Goal: Task Accomplishment & Management: Manage account settings

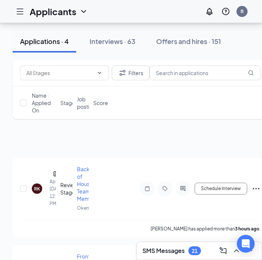
scroll to position [50, 0]
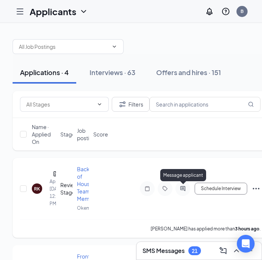
click at [182, 186] on div at bounding box center [183, 189] width 15 height 15
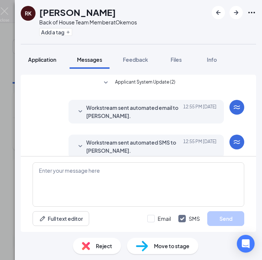
scroll to position [10, 0]
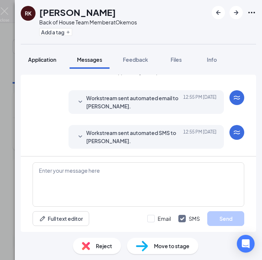
click at [56, 60] on span "Application" at bounding box center [42, 59] width 28 height 7
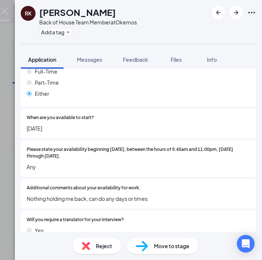
scroll to position [330, 0]
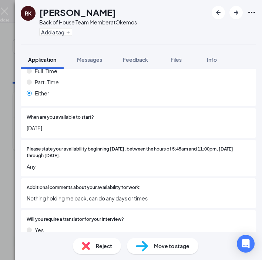
click at [141, 253] on div "Move to stage" at bounding box center [163, 246] width 72 height 16
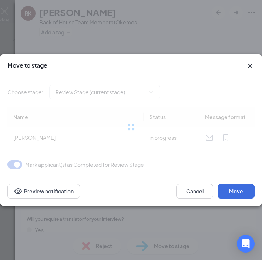
type input "Phone Interview (next stage)"
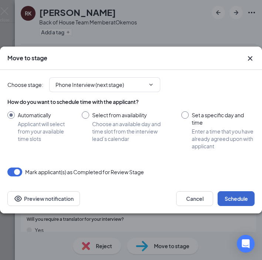
click at [233, 204] on button "Schedule" at bounding box center [236, 199] width 37 height 15
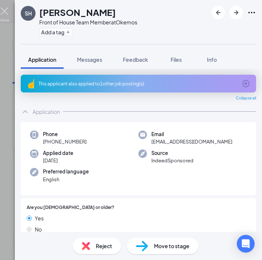
click at [4, 13] on img at bounding box center [4, 14] width 9 height 14
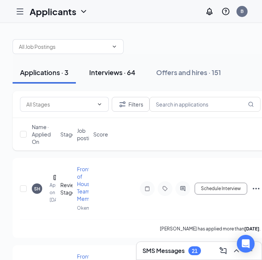
click at [103, 73] on div "Interviews · 64" at bounding box center [112, 72] width 46 height 9
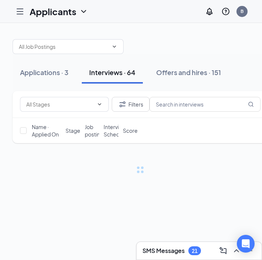
click at [103, 73] on div "Interviews · 64" at bounding box center [112, 72] width 46 height 9
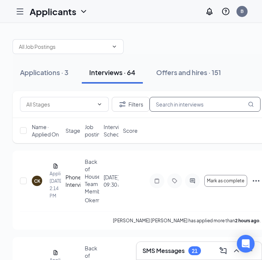
click at [184, 110] on input "text" at bounding box center [205, 104] width 111 height 15
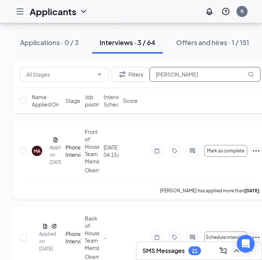
scroll to position [31, 0]
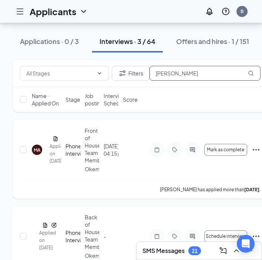
type input "Michael"
click at [192, 153] on div at bounding box center [192, 150] width 15 height 15
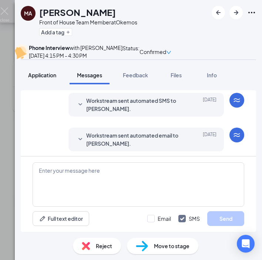
scroll to position [223, 0]
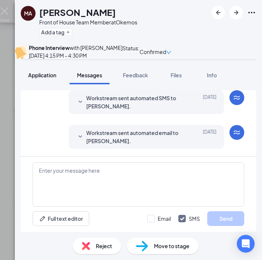
click at [48, 79] on span "Application" at bounding box center [42, 75] width 28 height 7
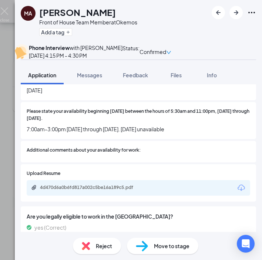
scroll to position [428, 0]
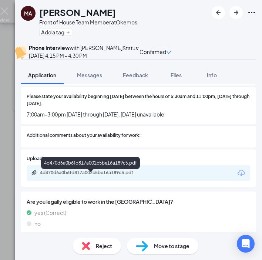
click at [56, 175] on div "4d470d6a0b6fd817a002c5be16a189c5.pdf" at bounding box center [92, 173] width 104 height 6
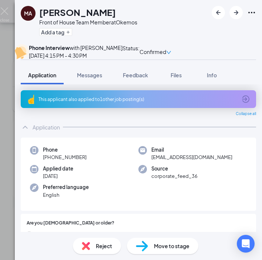
scroll to position [0, 0]
click at [242, 104] on icon "ArrowCircle" at bounding box center [246, 99] width 9 height 9
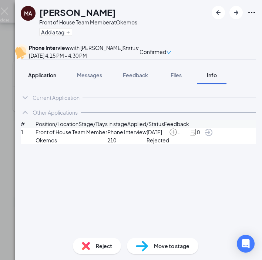
click at [47, 79] on div "Application" at bounding box center [42, 75] width 28 height 7
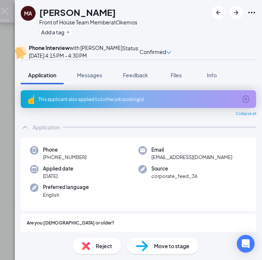
click at [247, 104] on icon "ArrowCircle" at bounding box center [246, 99] width 9 height 9
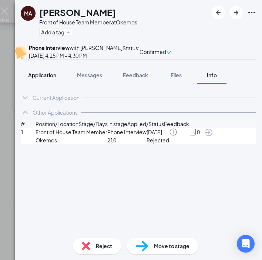
click at [47, 79] on div "Application" at bounding box center [42, 75] width 28 height 7
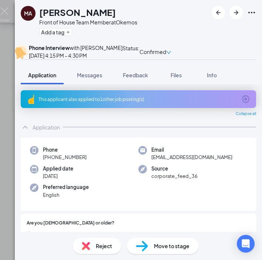
click at [10, 6] on div "MA Michael Austin Front of House Team Member at Okemos Add a tag Phone Intervie…" at bounding box center [131, 130] width 262 height 260
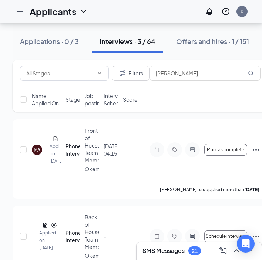
click at [7, 8] on div "Applicants B" at bounding box center [131, 11] width 262 height 23
click at [172, 70] on input "Michael" at bounding box center [205, 73] width 111 height 15
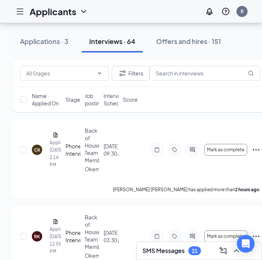
click at [153, 57] on div "Applications · 3 Interviews · 64 Offers and hires · 151" at bounding box center [141, 41] width 256 height 37
click at [53, 33] on button "Applications · 3" at bounding box center [44, 41] width 63 height 22
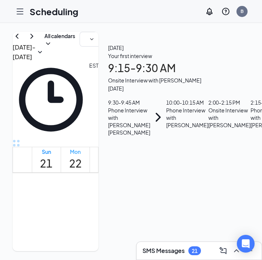
click at [82, 156] on h1 "22" at bounding box center [75, 164] width 13 height 16
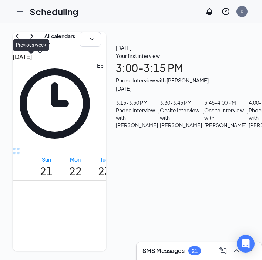
click at [21, 41] on icon "ChevronLeft" at bounding box center [17, 36] width 9 height 9
click at [82, 163] on h1 "15" at bounding box center [75, 171] width 13 height 16
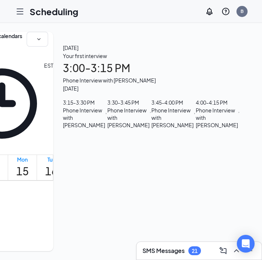
scroll to position [0, 143]
click at [173, 84] on div "Phone Interview with Ayden Whitley" at bounding box center [151, 80] width 177 height 8
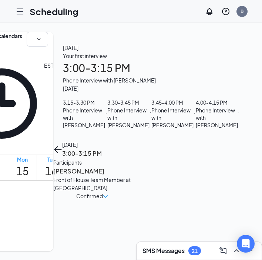
click at [129, 167] on h3 "Ayden Whitley" at bounding box center [92, 172] width 78 height 10
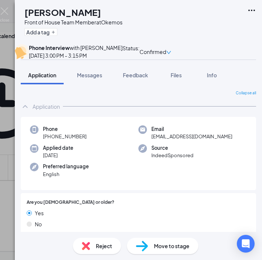
click at [94, 248] on div "Reject" at bounding box center [97, 246] width 48 height 16
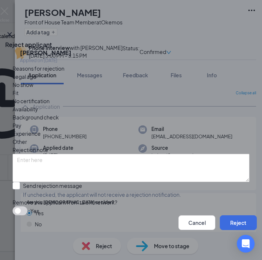
click at [19, 97] on span "Fit" at bounding box center [16, 93] width 6 height 8
click at [44, 182] on div "Send rejection message" at bounding box center [102, 185] width 158 height 7
click at [44, 182] on input "Send rejection message If unchecked, the applicant will not receive a rejection…" at bounding box center [97, 190] width 169 height 16
checkbox input "true"
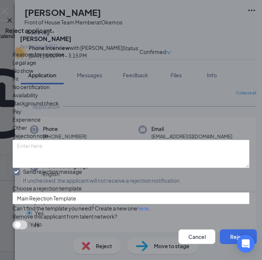
scroll to position [41, 0]
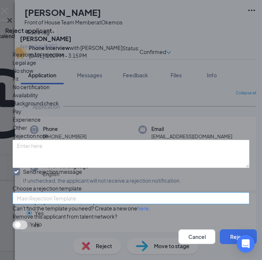
click at [36, 193] on span "Main Rejection Template" at bounding box center [46, 198] width 59 height 11
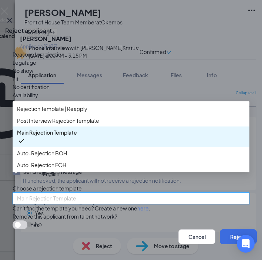
click at [36, 193] on span "Main Rejection Template" at bounding box center [46, 198] width 59 height 11
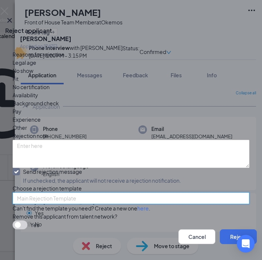
click at [124, 193] on input "search" at bounding box center [128, 198] width 223 height 11
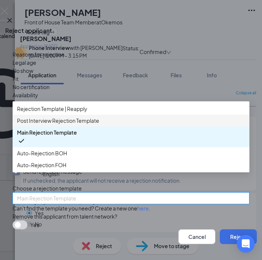
click at [75, 117] on span "Post Interview Rejection Template" at bounding box center [58, 121] width 82 height 8
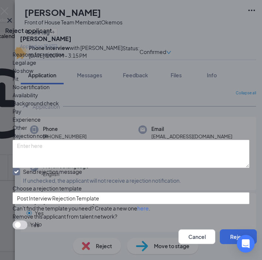
click at [224, 230] on button "Reject" at bounding box center [238, 237] width 37 height 15
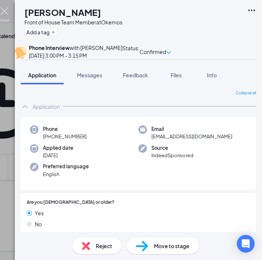
click at [6, 11] on img at bounding box center [4, 14] width 9 height 14
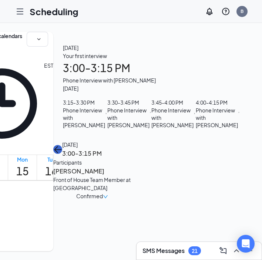
click at [62, 145] on icon "ArrowLeft" at bounding box center [57, 149] width 9 height 9
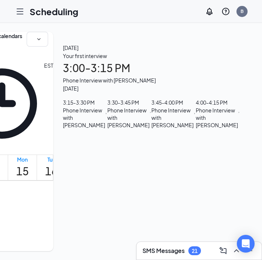
scroll to position [43, 0]
click at [150, 129] on div "Phone Interview with Saleh Hussein" at bounding box center [128, 118] width 42 height 22
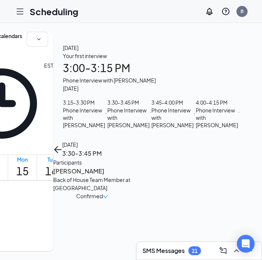
click at [131, 176] on div "Back of House Team Member at Okemos" at bounding box center [92, 184] width 78 height 16
click at [131, 167] on h3 "[PERSON_NAME]" at bounding box center [92, 172] width 78 height 10
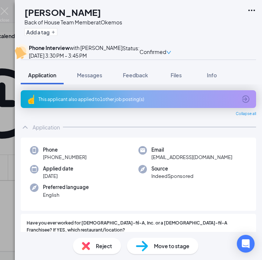
click at [106, 244] on span "Reject" at bounding box center [104, 246] width 16 height 8
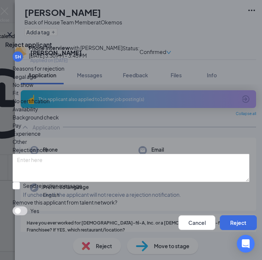
click at [19, 96] on span "Fit" at bounding box center [16, 93] width 6 height 8
click at [35, 191] on span "If unchecked, the applicant will not receive a rejection notification." at bounding box center [102, 194] width 158 height 7
click at [35, 182] on input "Send rejection message If unchecked, the applicant will not receive a rejection…" at bounding box center [97, 190] width 169 height 16
checkbox input "true"
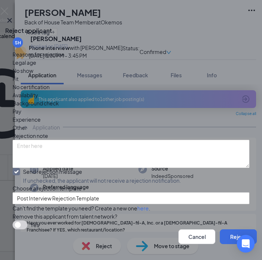
scroll to position [47, 0]
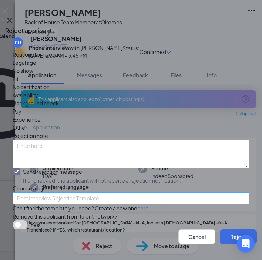
click at [49, 193] on span "Post Interview Rejection Template" at bounding box center [58, 198] width 82 height 11
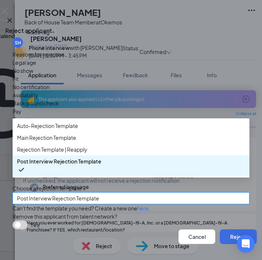
click at [49, 193] on span "Post Interview Rejection Template" at bounding box center [58, 198] width 82 height 11
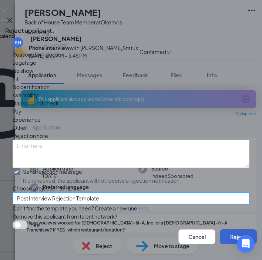
click at [232, 230] on button "Reject" at bounding box center [238, 237] width 37 height 15
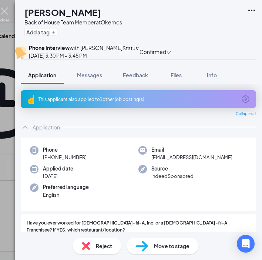
click at [8, 13] on img at bounding box center [4, 14] width 9 height 14
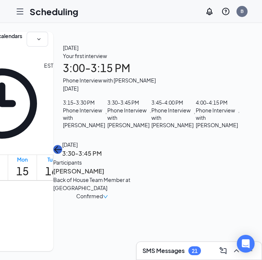
click at [62, 145] on button "back-button" at bounding box center [57, 149] width 9 height 9
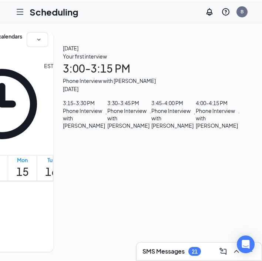
scroll to position [0, 143]
